Goal: Information Seeking & Learning: Learn about a topic

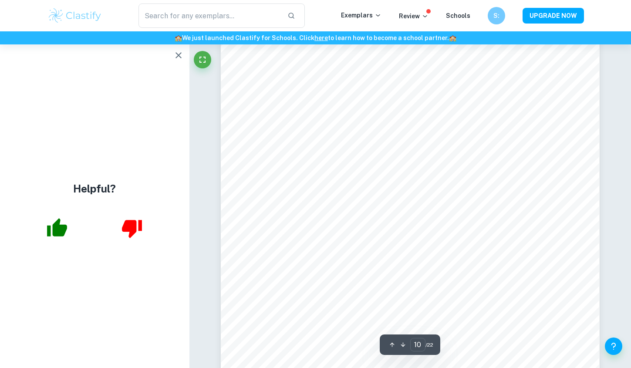
scroll to position [5362, 0]
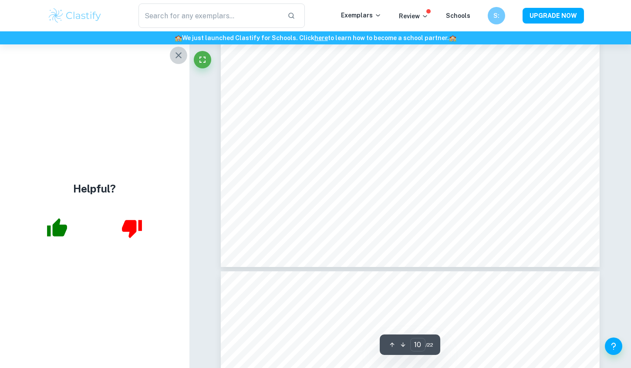
click at [177, 48] on button "button" at bounding box center [178, 55] width 17 height 17
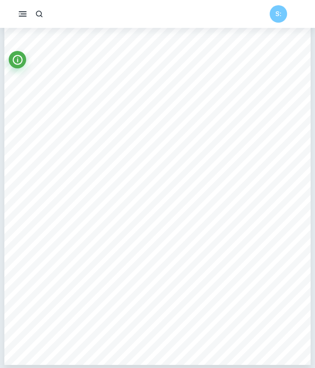
scroll to position [1953, 0]
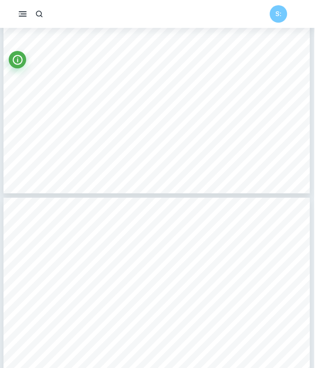
type input "6"
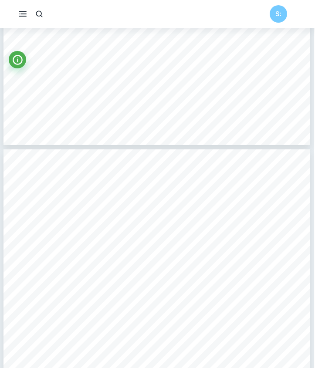
scroll to position [2184, 1]
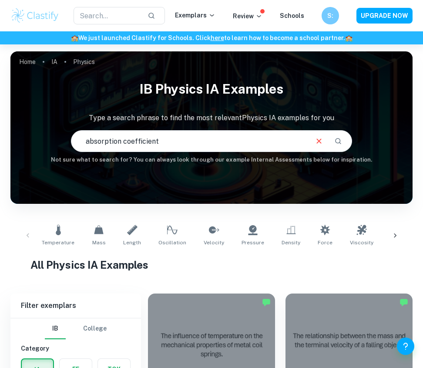
type input "absorption coefficient"
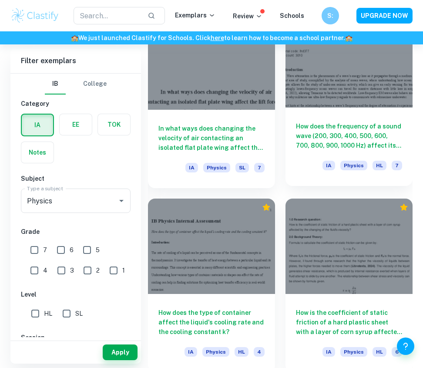
scroll to position [1175, 0]
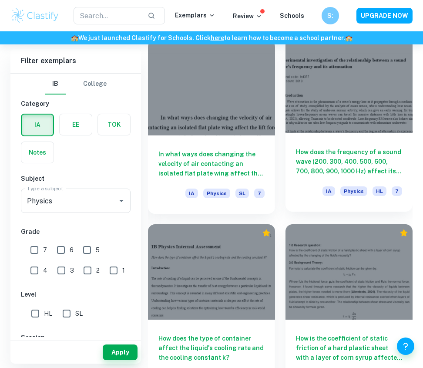
click at [318, 91] on div at bounding box center [349, 85] width 127 height 95
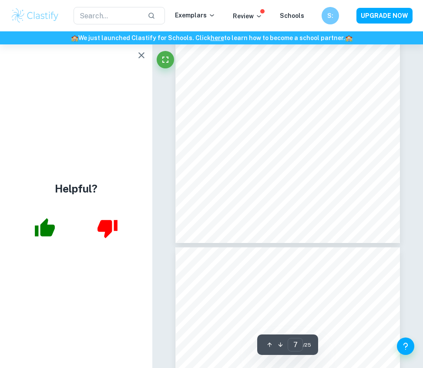
scroll to position [2121, 0]
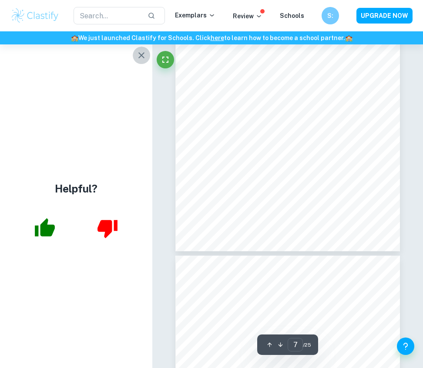
click at [136, 51] on icon "button" at bounding box center [141, 55] width 10 height 10
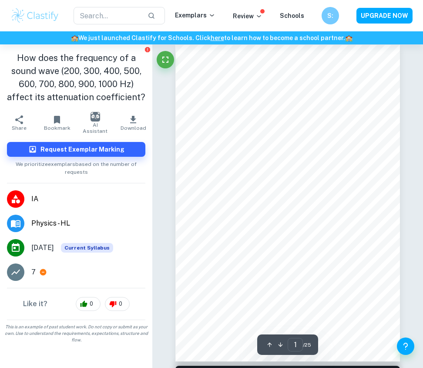
scroll to position [0, 0]
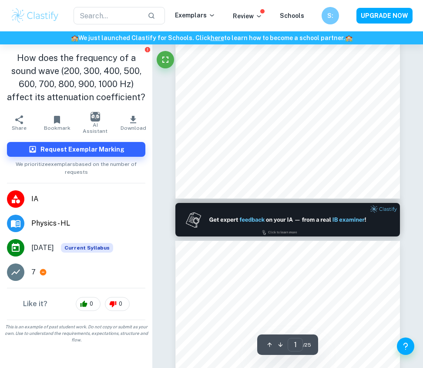
type input "2"
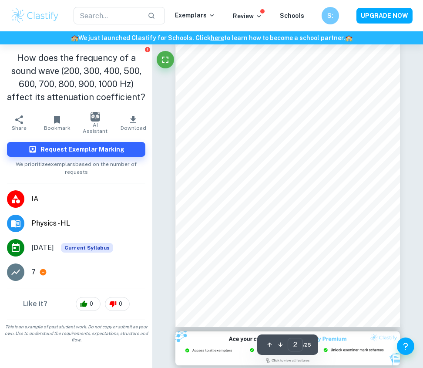
scroll to position [400, 0]
